Goal: Task Accomplishment & Management: Manage account settings

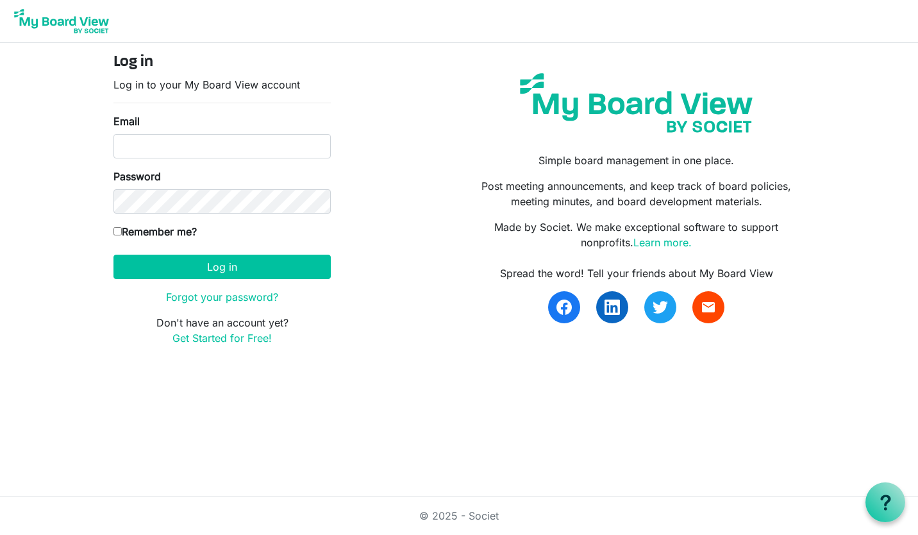
click at [183, 299] on link "Forgot your password?" at bounding box center [222, 297] width 112 height 13
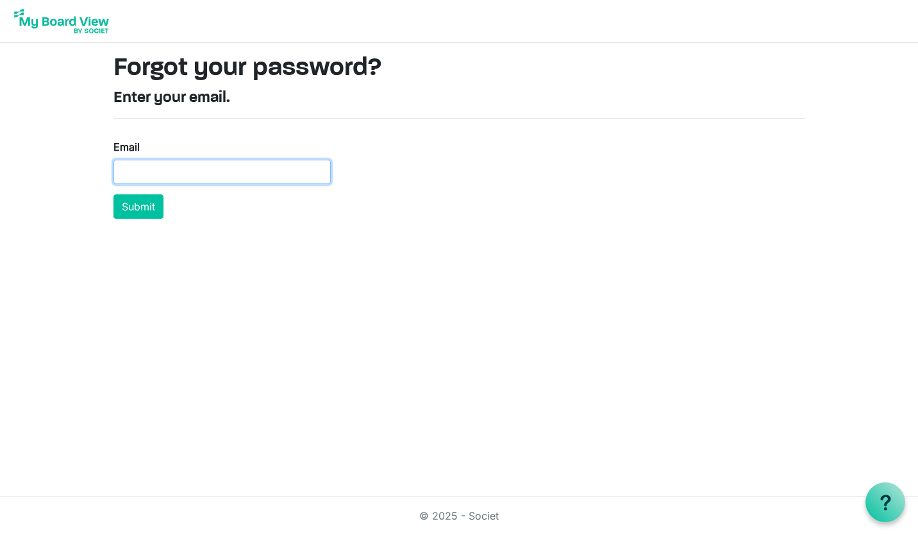
click at [181, 170] on input "Email" at bounding box center [222, 172] width 217 height 24
type input "[PERSON_NAME][EMAIL_ADDRESS][DOMAIN_NAME]"
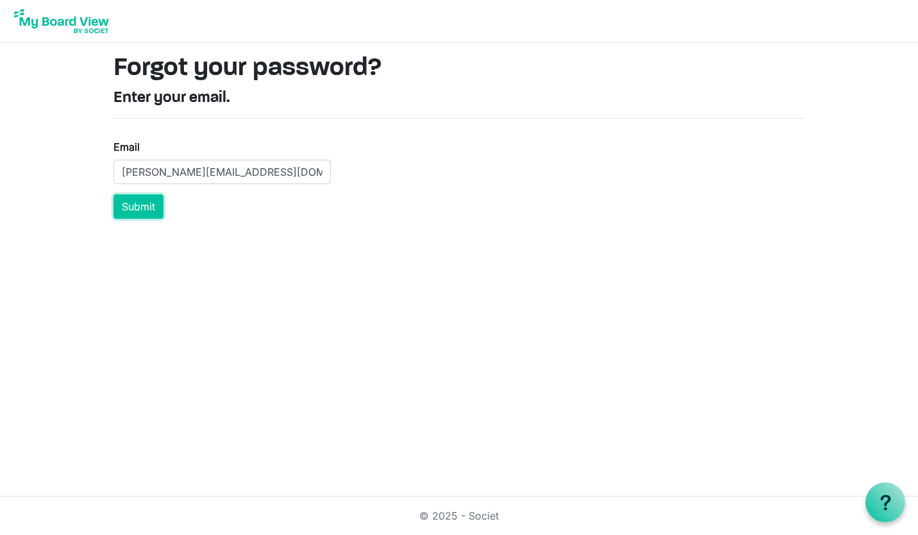
click at [139, 211] on button "Submit" at bounding box center [139, 206] width 50 height 24
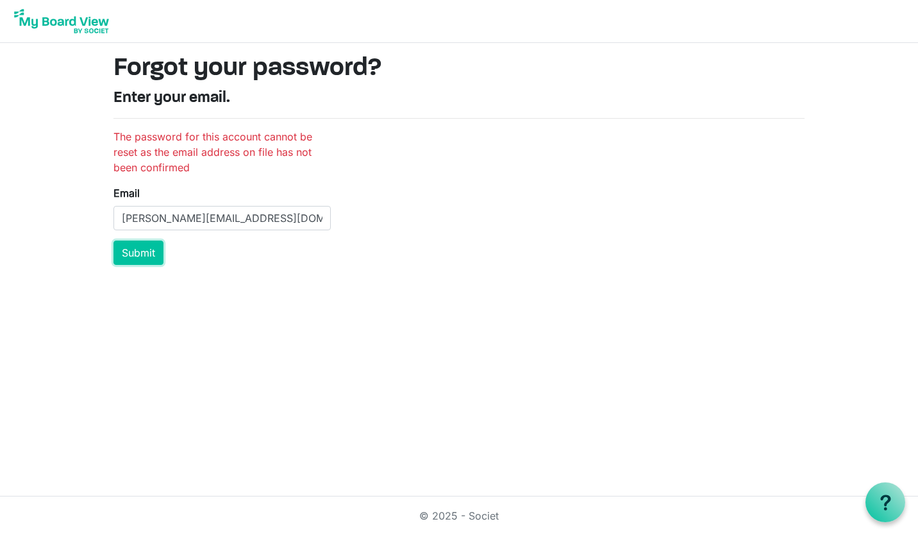
click at [139, 258] on button "Submit" at bounding box center [139, 252] width 50 height 24
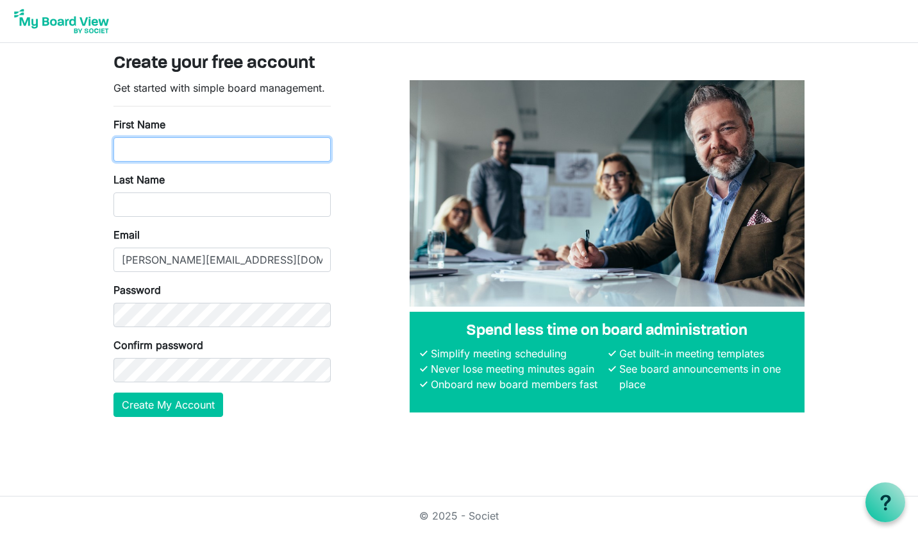
click at [261, 143] on input "First Name" at bounding box center [222, 149] width 217 height 24
type input "Breanne"
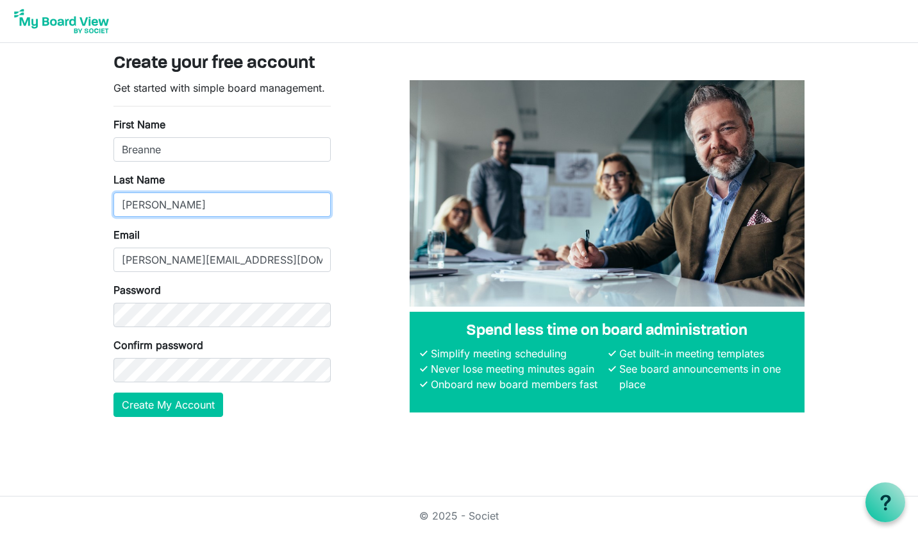
type input "Elsey"
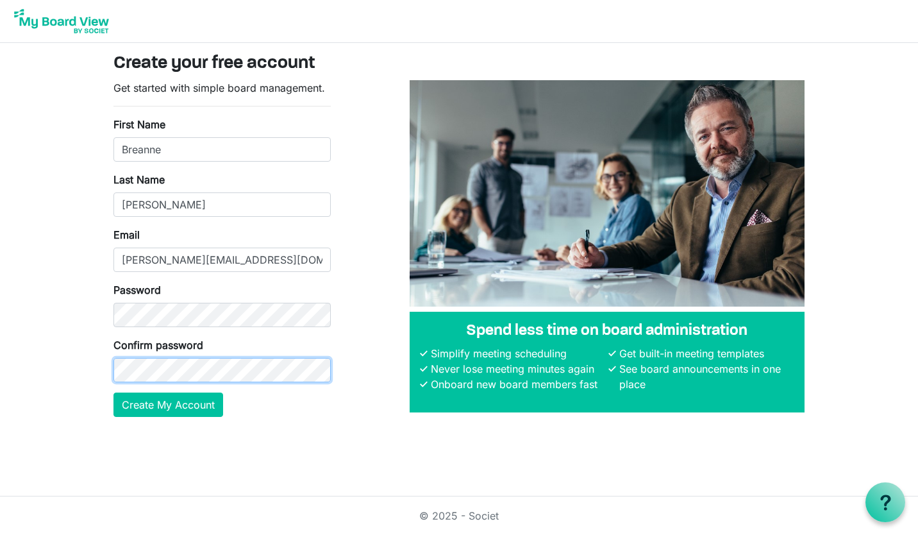
click at [114, 392] on button "Create My Account" at bounding box center [169, 404] width 110 height 24
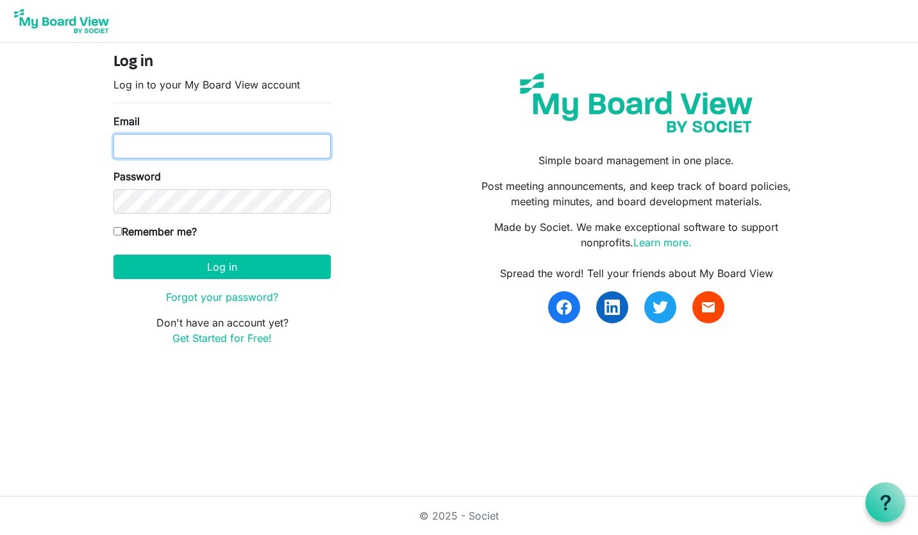
click at [195, 140] on input "Email" at bounding box center [222, 146] width 217 height 24
type input "[PERSON_NAME][EMAIL_ADDRESS][DOMAIN_NAME]"
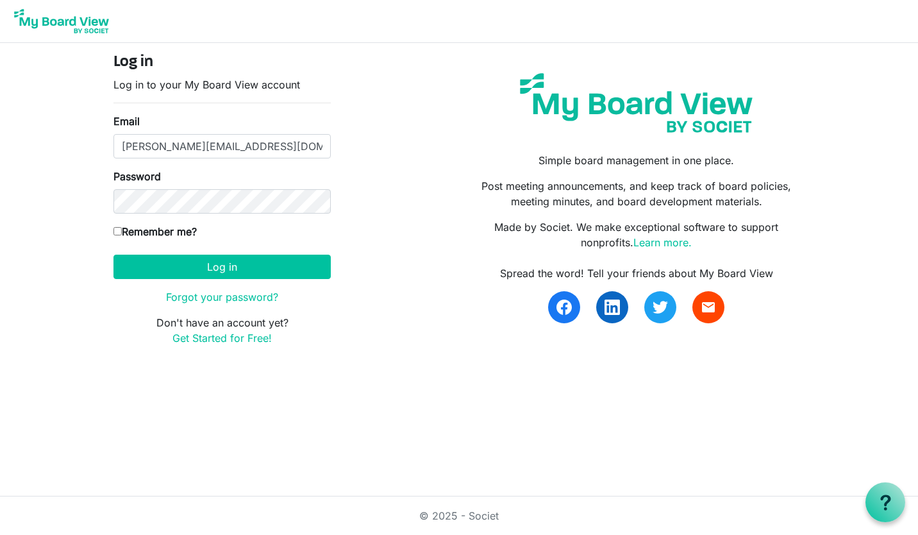
click at [206, 301] on link "Forgot your password?" at bounding box center [222, 297] width 112 height 13
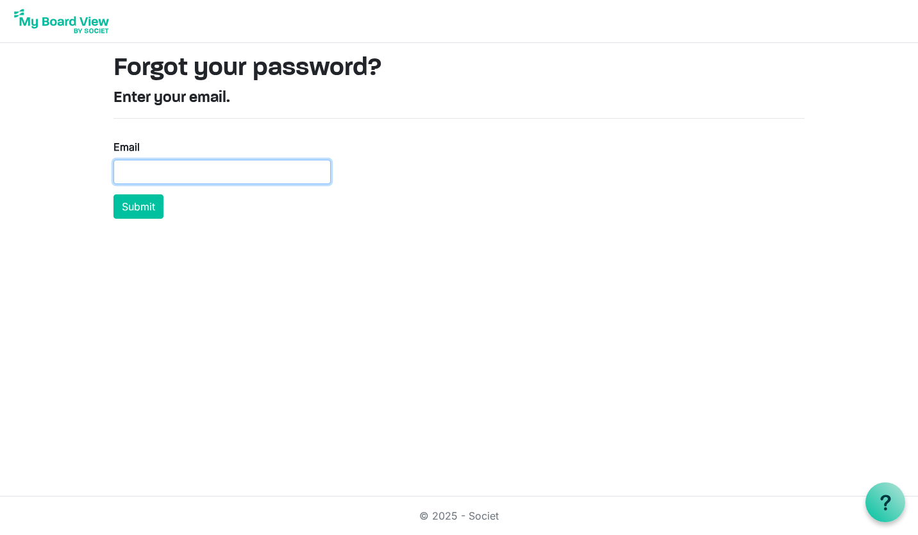
click at [205, 171] on input "Email" at bounding box center [222, 172] width 217 height 24
type input "[PERSON_NAME][EMAIL_ADDRESS][DOMAIN_NAME]"
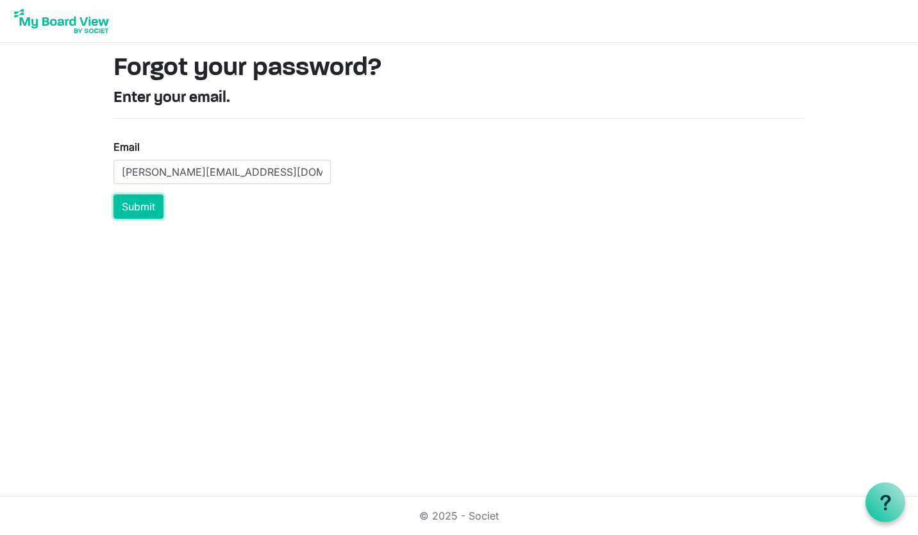
click at [139, 198] on button "Submit" at bounding box center [139, 206] width 50 height 24
